Goal: Task Accomplishment & Management: Complete application form

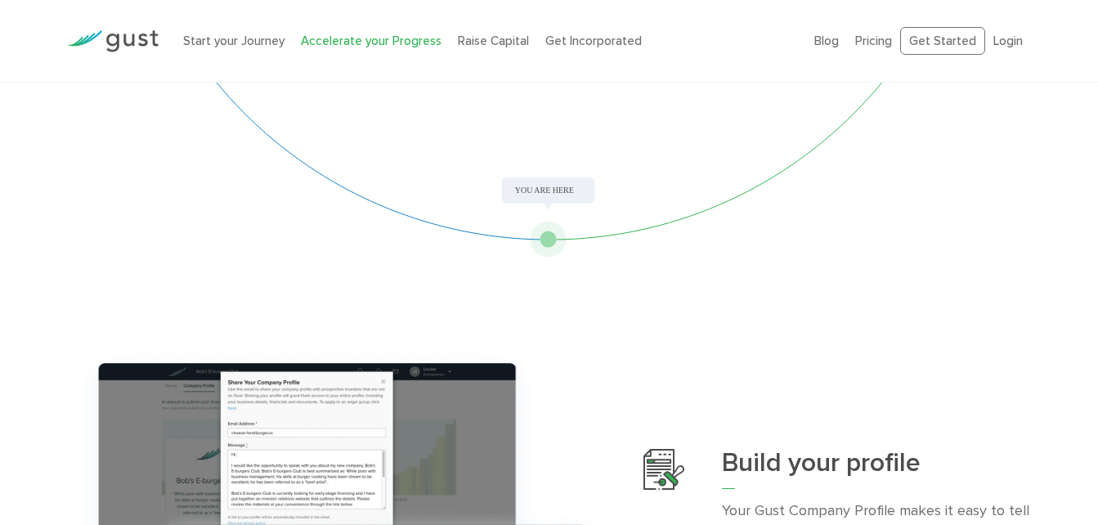
scroll to position [105, 0]
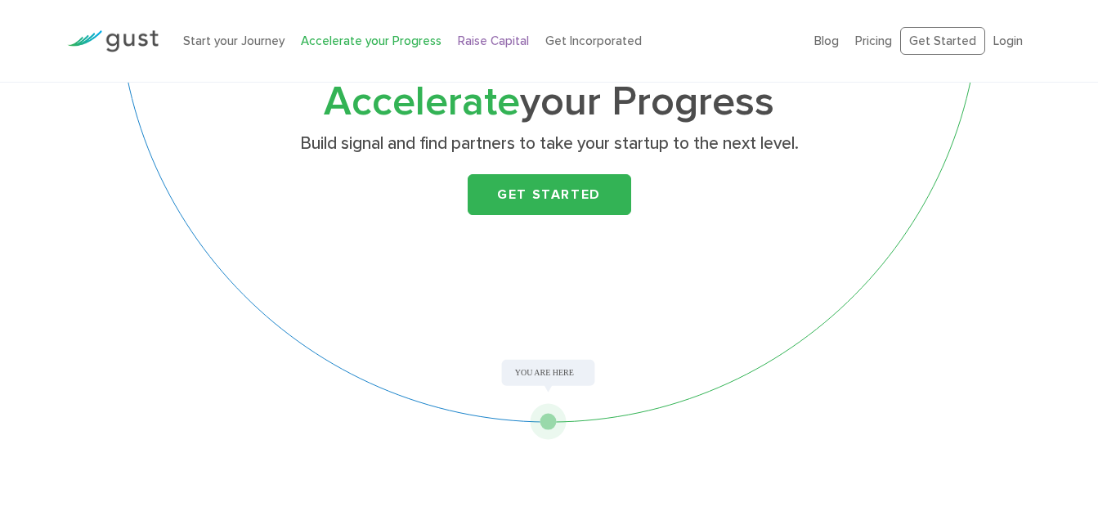
click at [480, 38] on link "Raise Capital" at bounding box center [493, 41] width 71 height 15
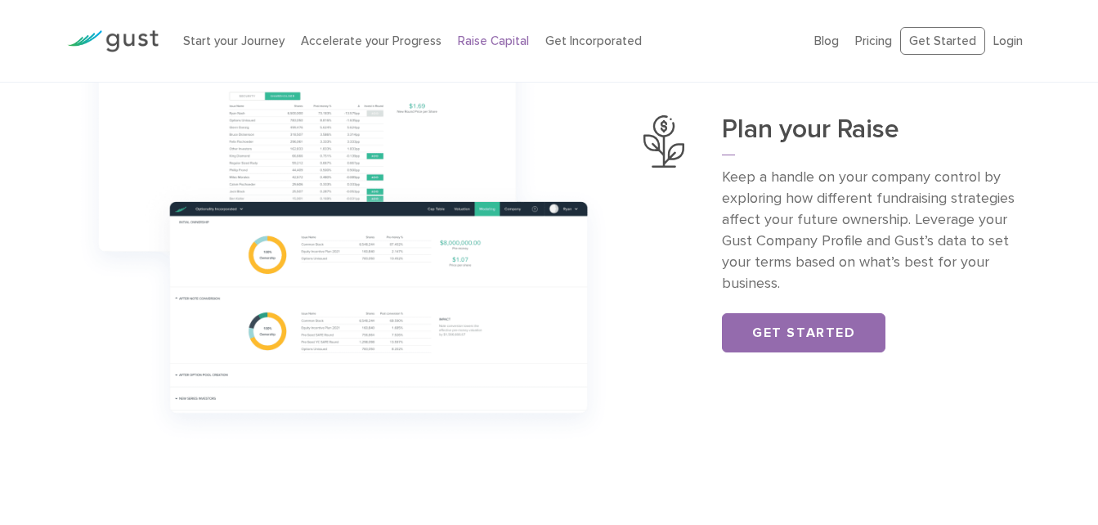
scroll to position [638, 0]
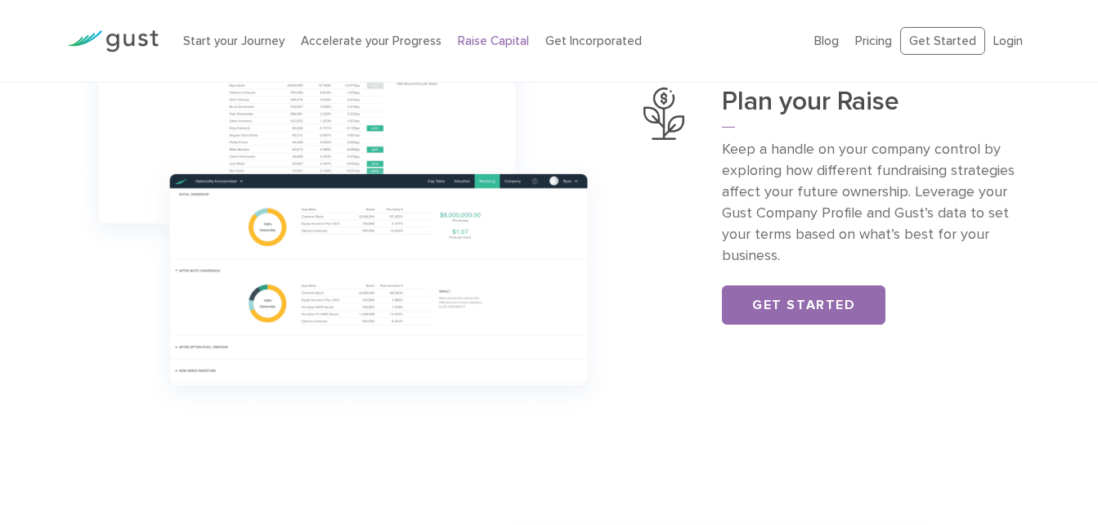
click at [1097, 141] on div "Plan your Raise Keep a handle on your company control by exploring how differen…" at bounding box center [549, 207] width 1098 height 436
drag, startPoint x: 1097, startPoint y: 141, endPoint x: 1101, endPoint y: 149, distance: 9.1
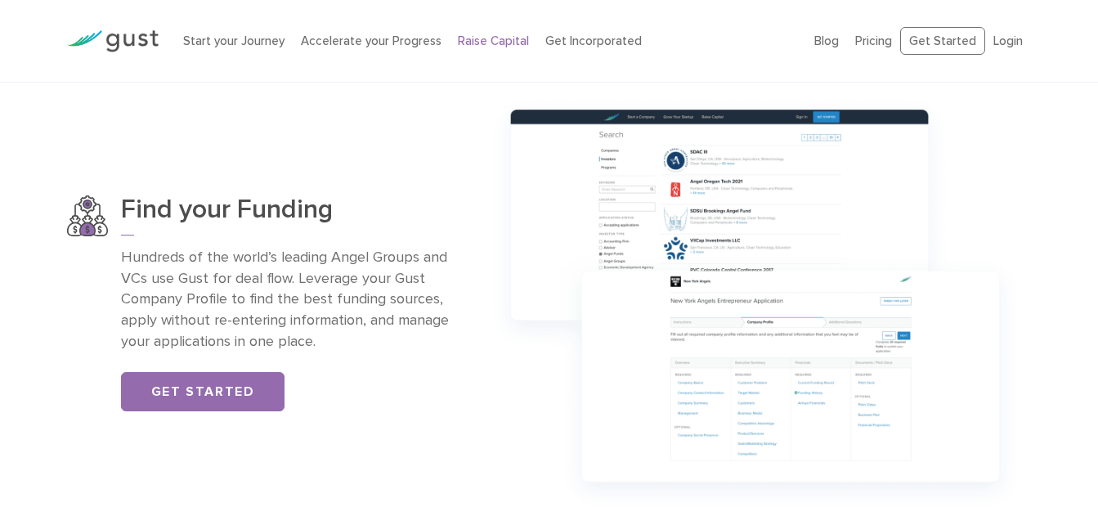
scroll to position [1093, 0]
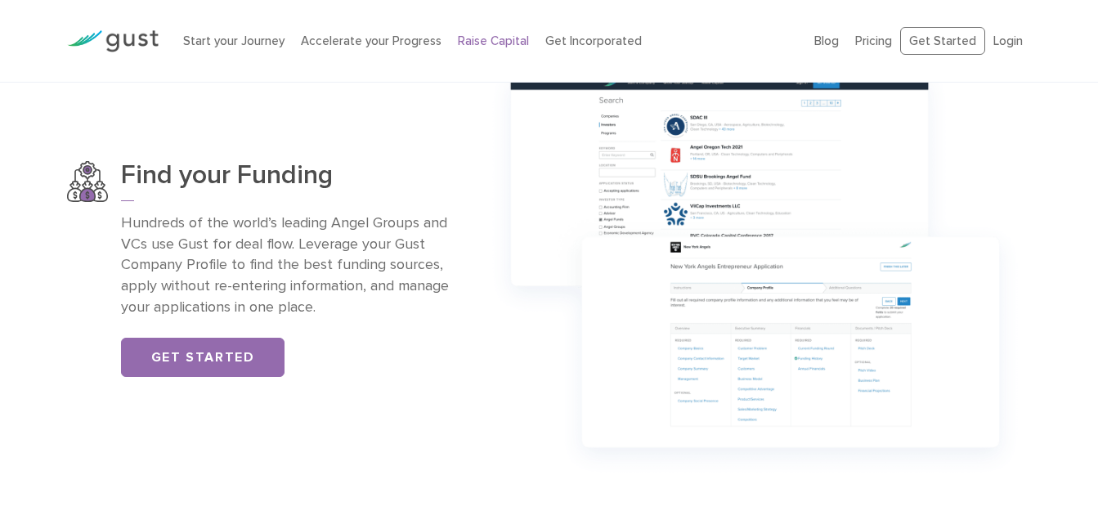
drag, startPoint x: 1096, startPoint y: 215, endPoint x: 1090, endPoint y: 222, distance: 9.8
click at [1090, 222] on div "Find your Funding Hundreds of the world’s leading Angel Groups and VCs use Gust…" at bounding box center [549, 269] width 1098 height 436
drag, startPoint x: 1090, startPoint y: 222, endPoint x: 1106, endPoint y: 225, distance: 16.5
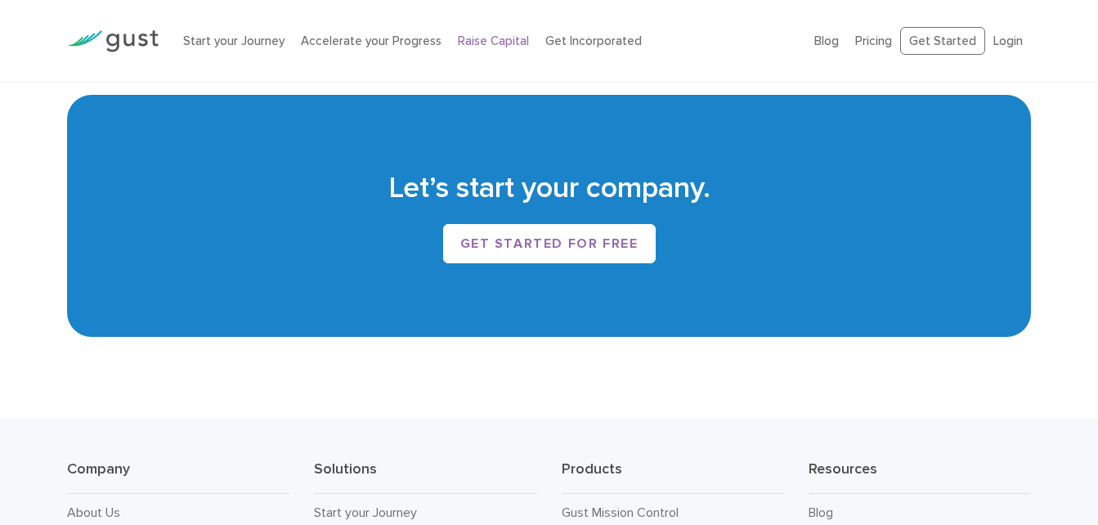
scroll to position [2613, 0]
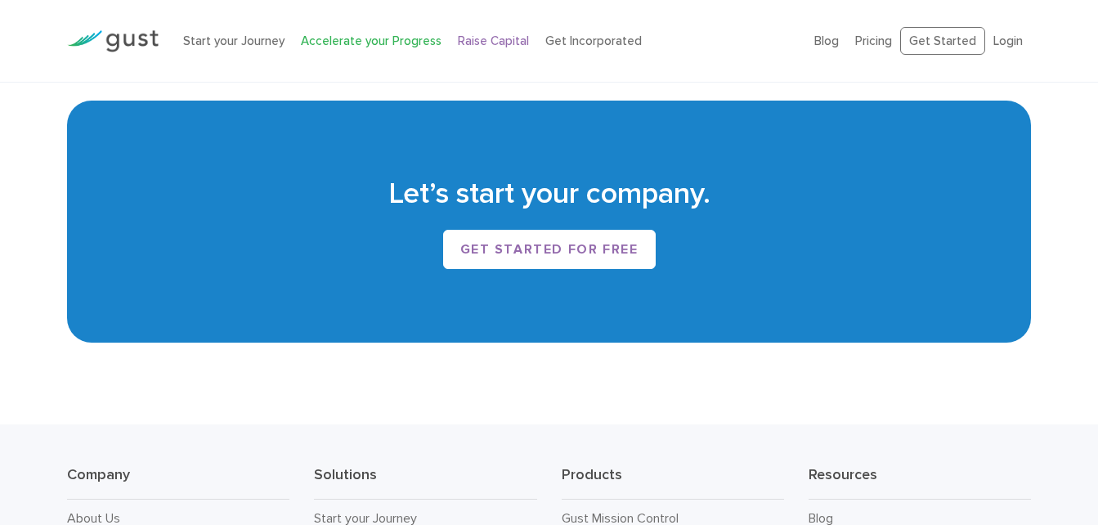
click at [350, 38] on link "Accelerate your Progress" at bounding box center [371, 41] width 141 height 15
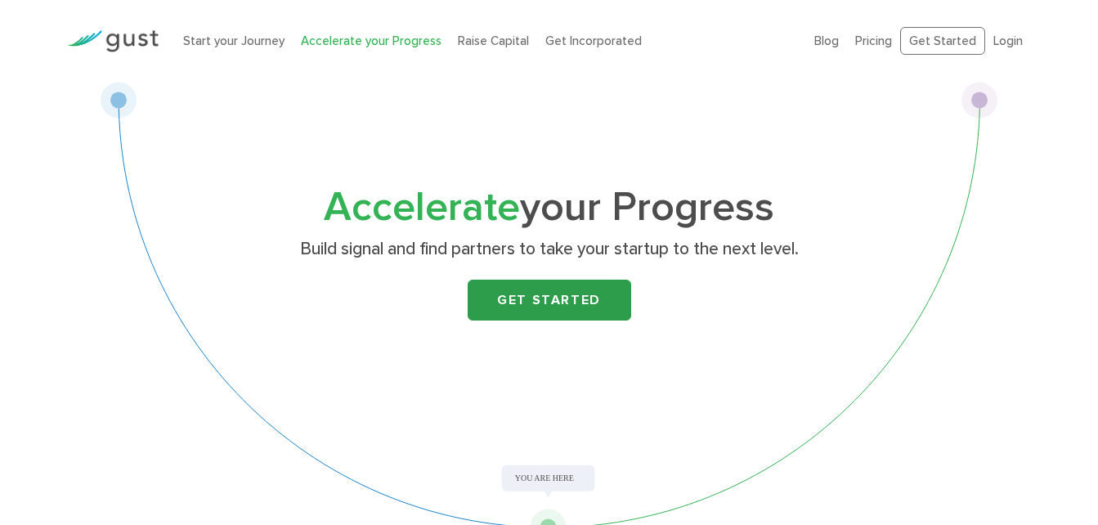
click at [549, 302] on link "Get Started" at bounding box center [549, 300] width 163 height 41
